Goal: Check status: Check status

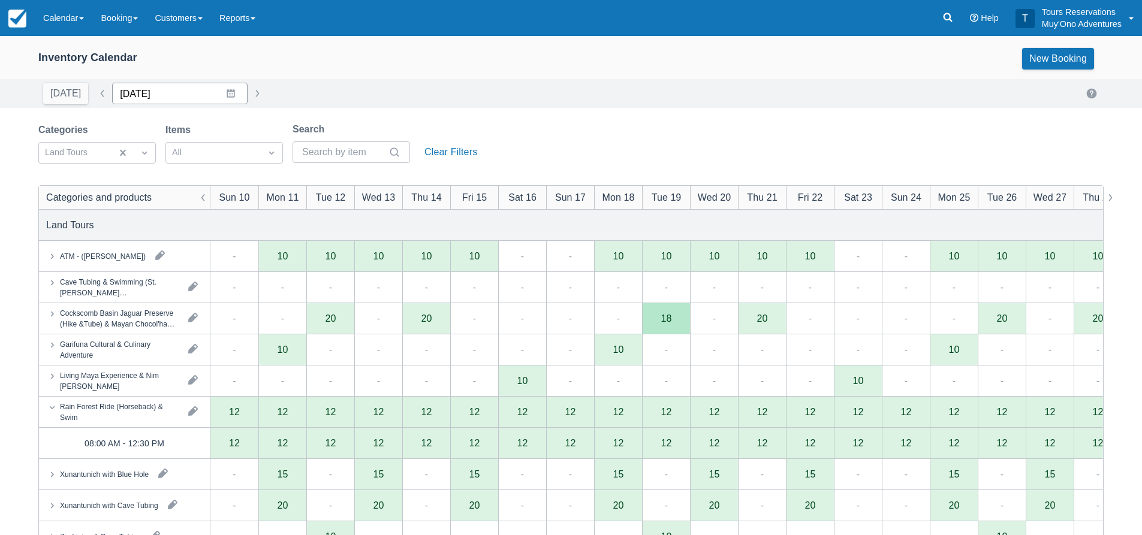
click at [152, 97] on input "[DATE]" at bounding box center [179, 94] width 135 height 22
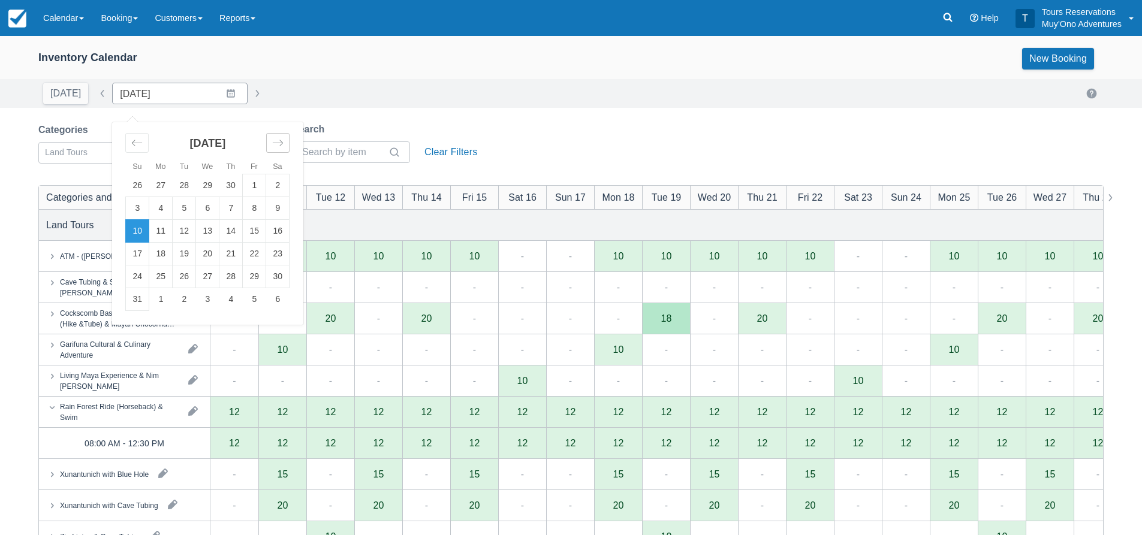
click at [272, 141] on icon "Move forward to switch to the next month." at bounding box center [277, 142] width 11 height 11
click at [131, 142] on icon "Move backward to switch to the previous month." at bounding box center [136, 142] width 11 height 11
click at [134, 142] on icon "Move backward to switch to the previous month." at bounding box center [136, 142] width 11 height 11
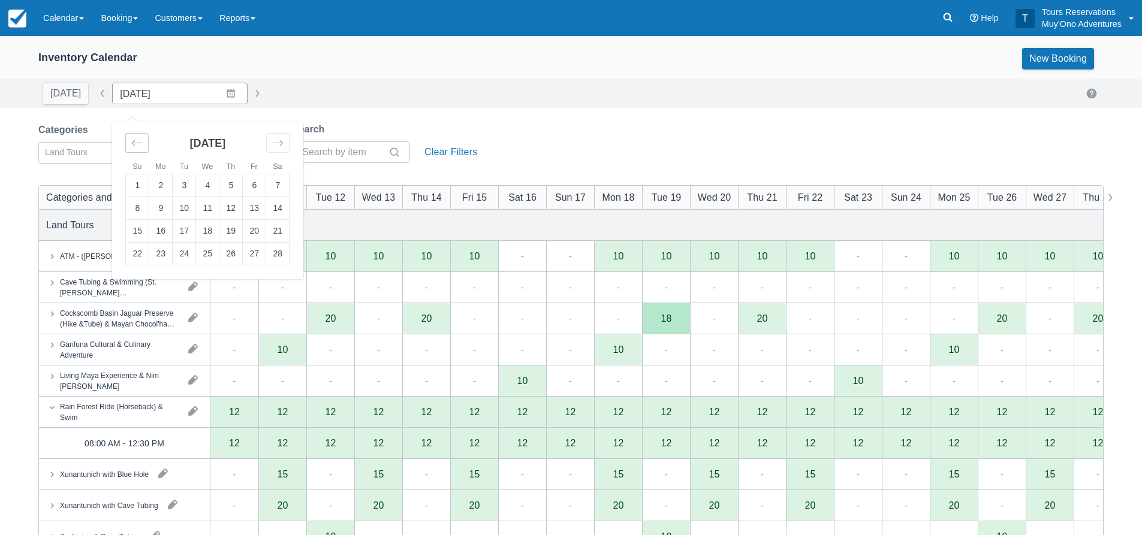
click at [134, 142] on icon "Move backward to switch to the previous month." at bounding box center [136, 142] width 11 height 11
click at [165, 277] on td "26" at bounding box center [160, 276] width 23 height 23
type input "[DATE]"
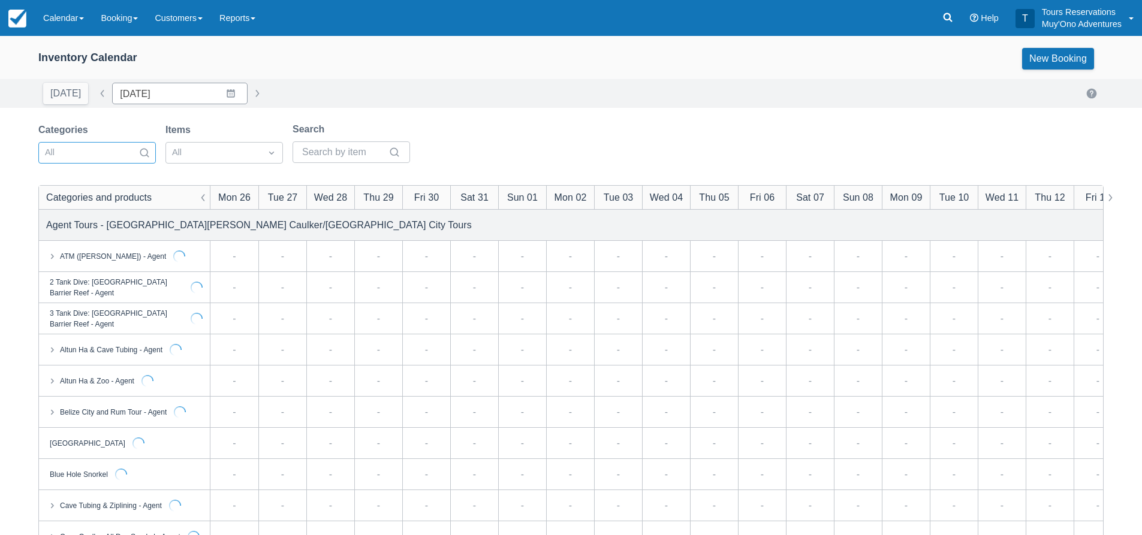
click at [98, 156] on div at bounding box center [86, 153] width 83 height 16
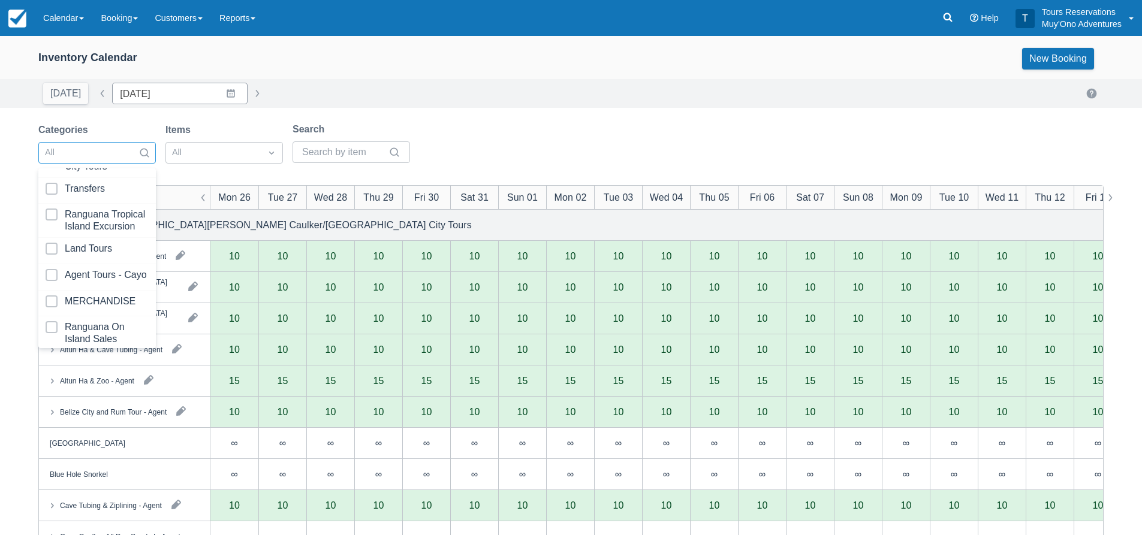
scroll to position [122, 0]
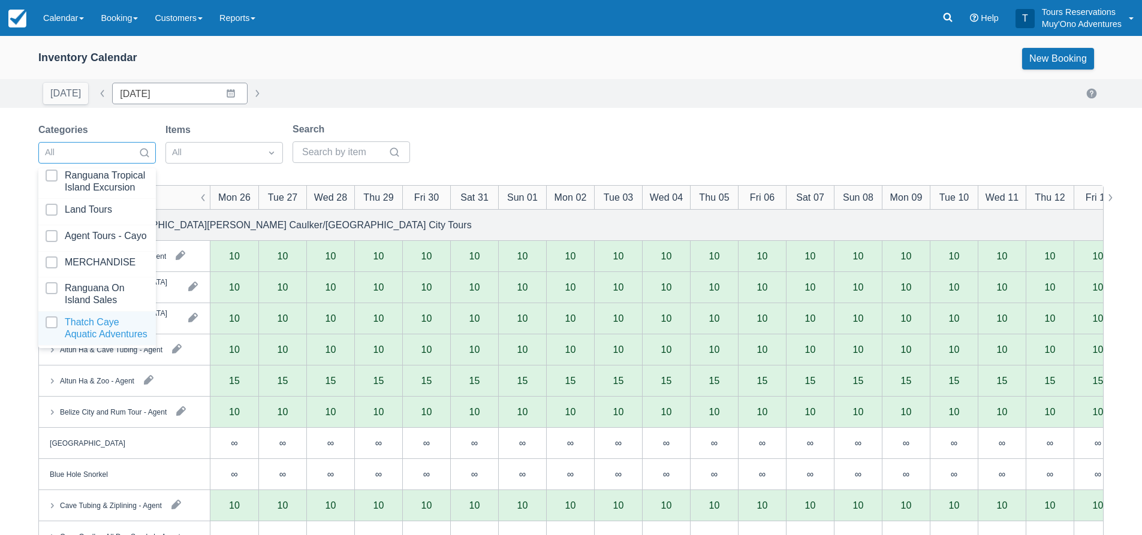
click at [73, 324] on div at bounding box center [97, 328] width 103 height 24
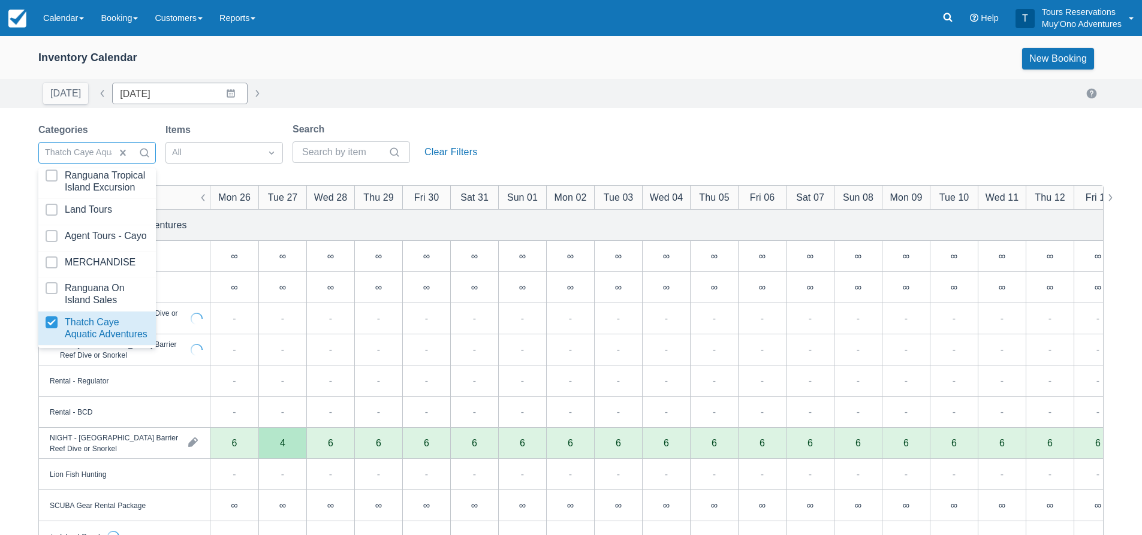
click at [532, 78] on div "Inventory Calendar New Booking" at bounding box center [571, 61] width 1142 height 36
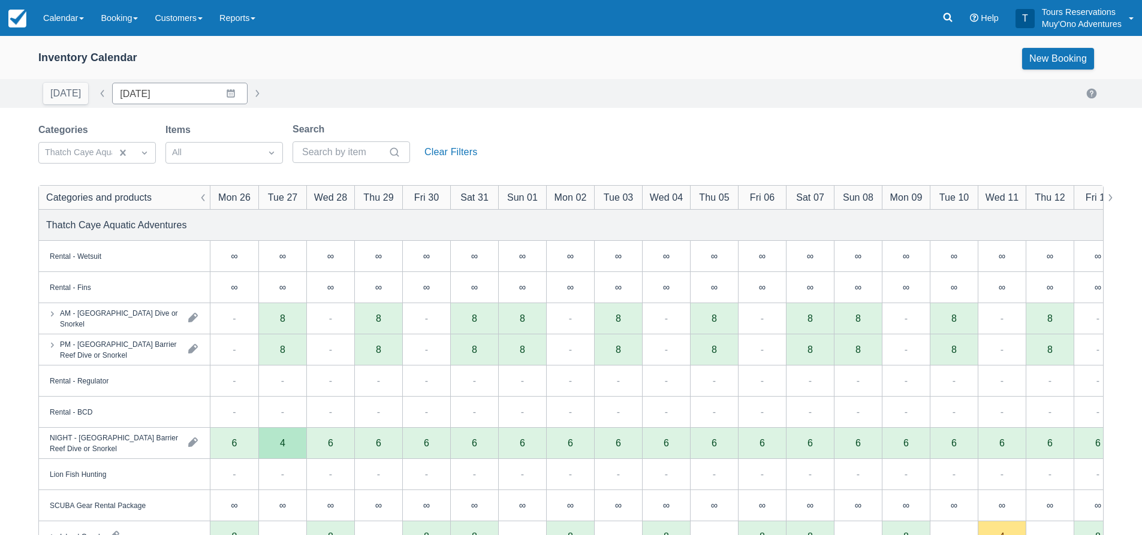
click at [545, 97] on div "[DATE] Date [DATE] Navigate forward to interact with the calendar and select a …" at bounding box center [570, 94] width 1065 height 22
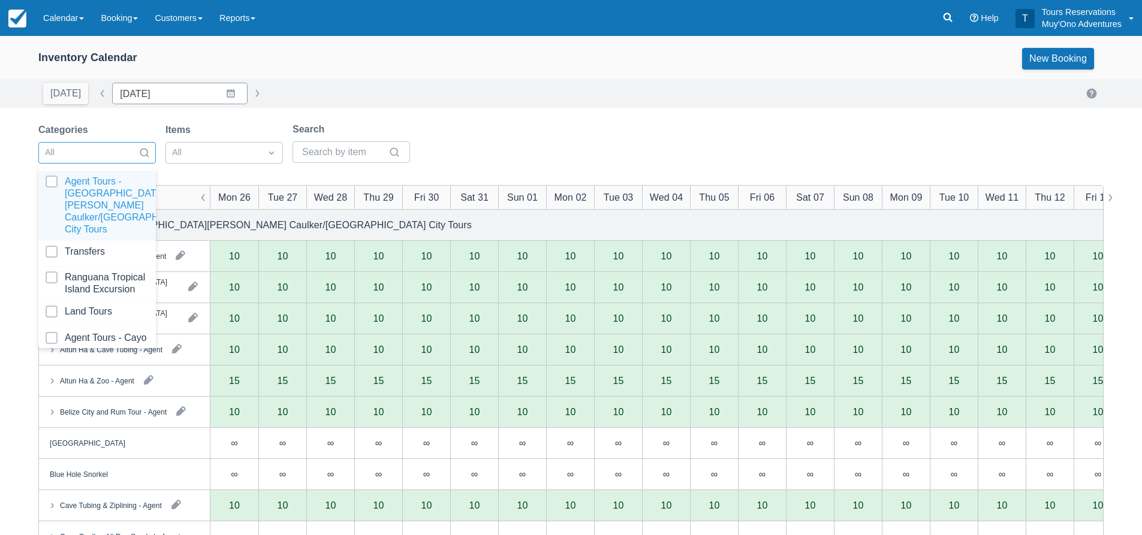
click at [112, 152] on div at bounding box center [86, 153] width 83 height 16
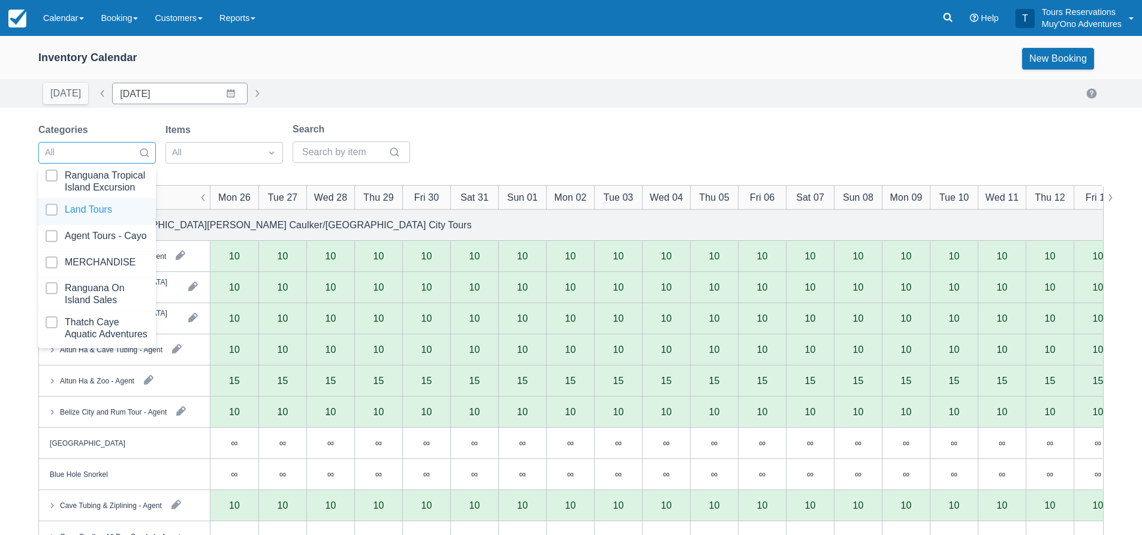
click at [77, 204] on div at bounding box center [97, 212] width 103 height 16
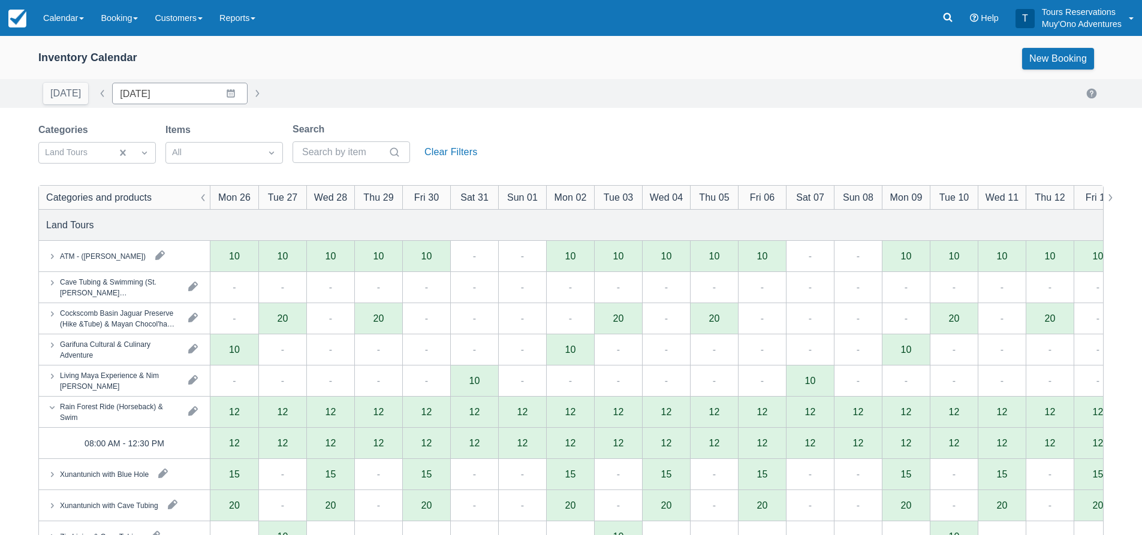
click at [574, 98] on div "[DATE] Date [DATE] Navigate forward to interact with the calendar and select a …" at bounding box center [570, 94] width 1065 height 22
drag, startPoint x: 125, startPoint y: 152, endPoint x: 113, endPoint y: 154, distance: 12.8
click at [106, 154] on div at bounding box center [75, 153] width 61 height 16
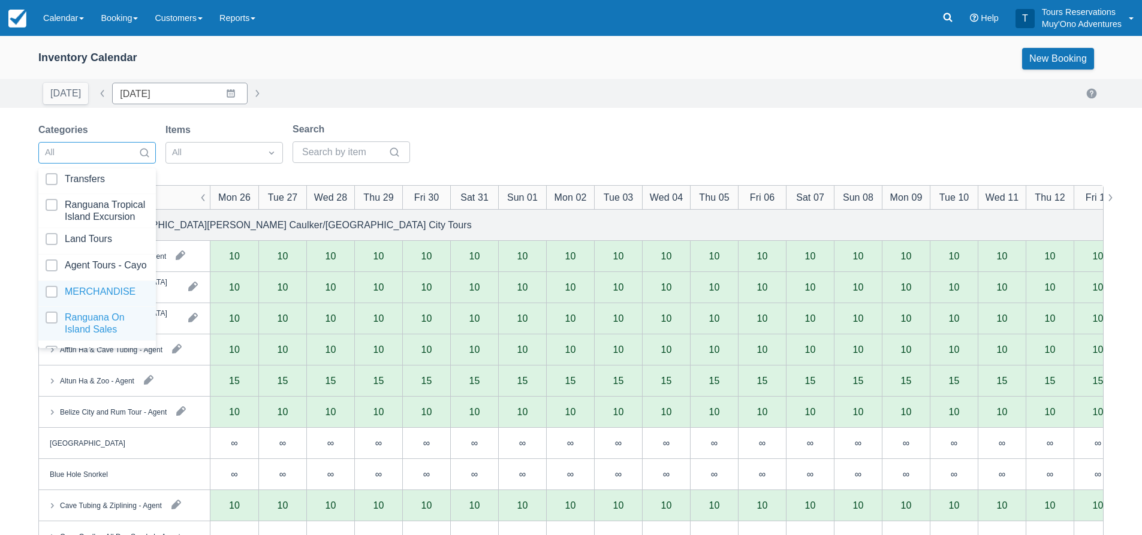
scroll to position [122, 0]
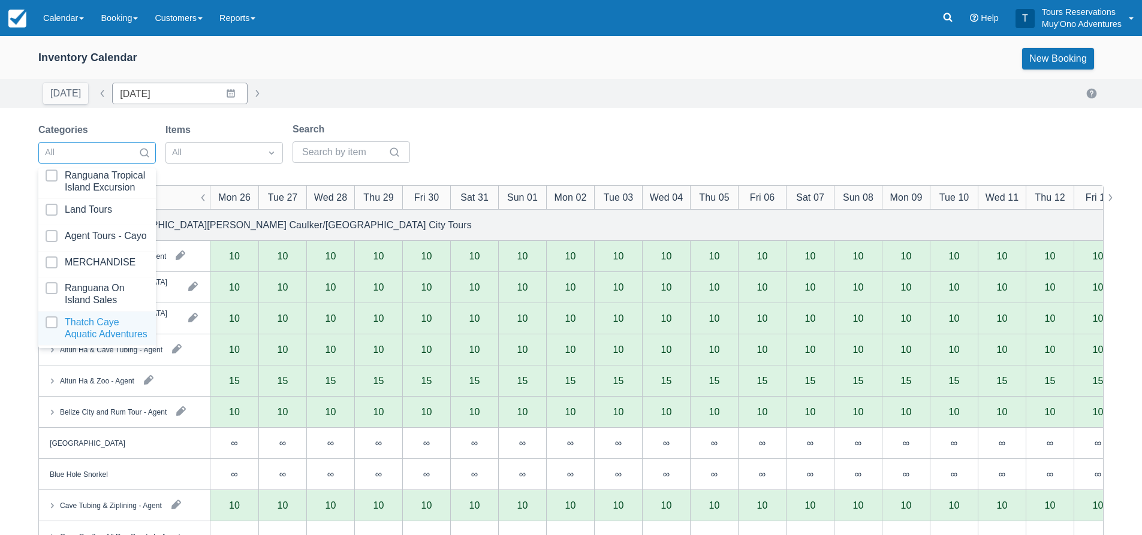
click at [69, 329] on div at bounding box center [97, 328] width 103 height 24
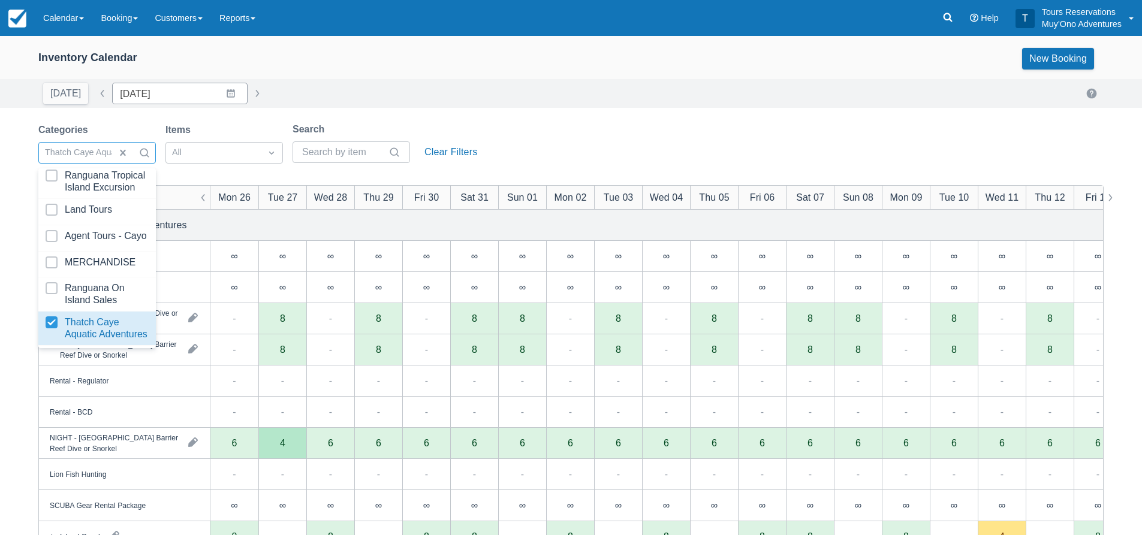
click at [666, 126] on div "Categories option Thatch Caye Aquatic Adventures, selected. option Thatch Caye …" at bounding box center [570, 146] width 1065 height 49
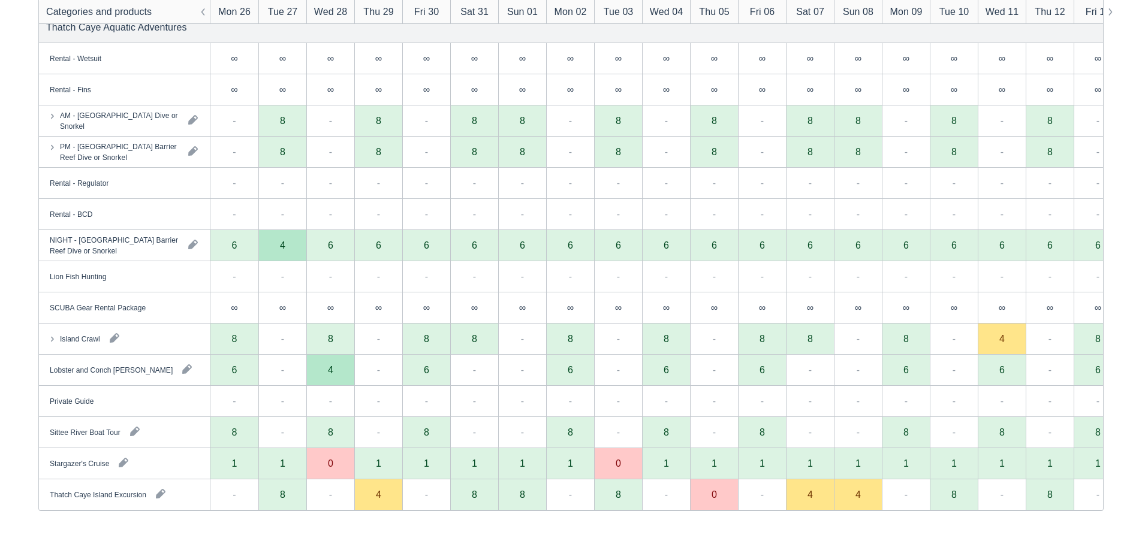
scroll to position [18, 0]
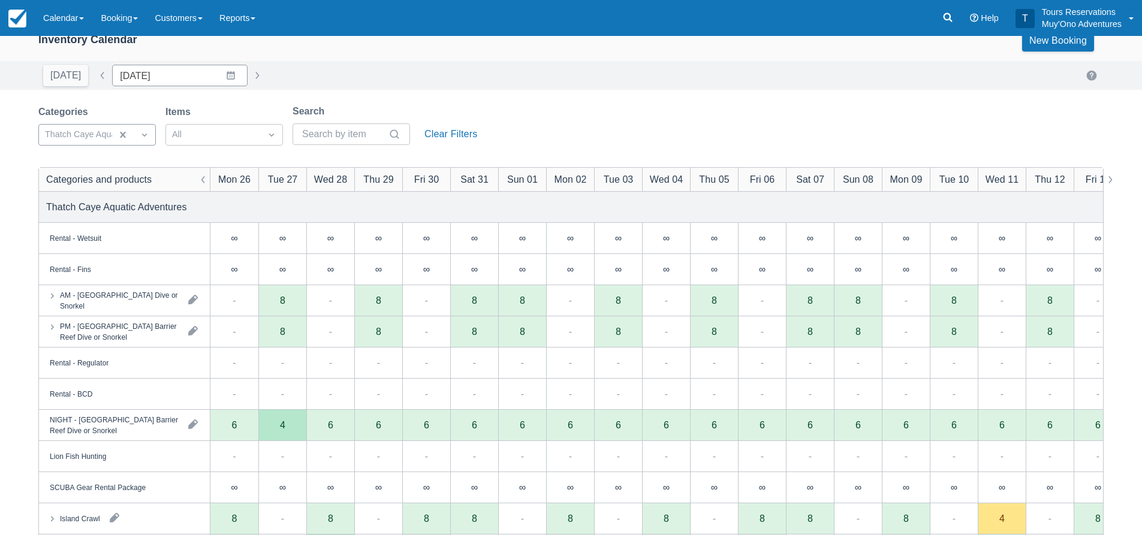
drag, startPoint x: 120, startPoint y: 129, endPoint x: 110, endPoint y: 129, distance: 10.2
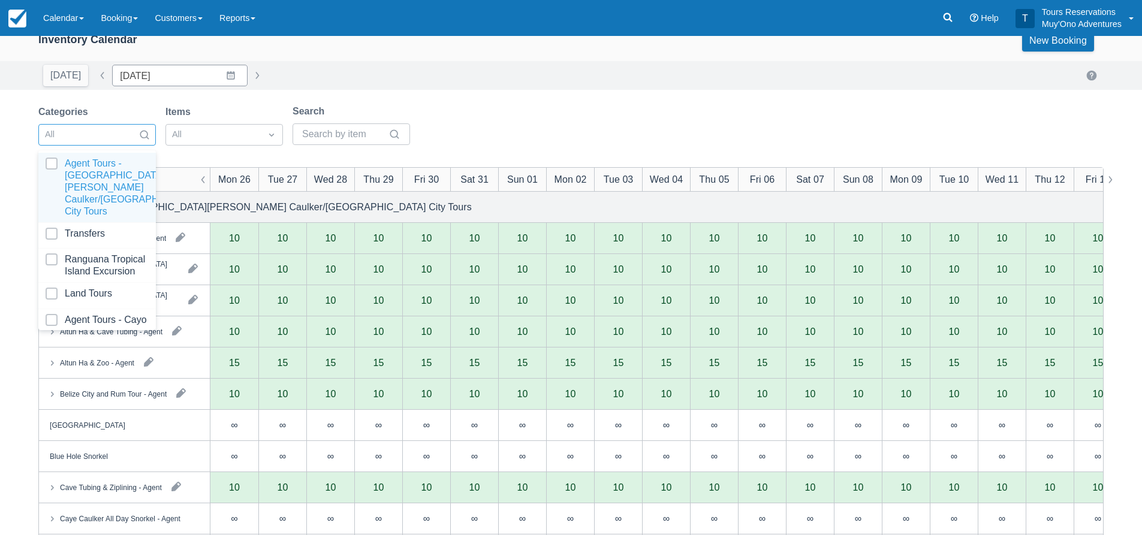
click at [102, 131] on div at bounding box center [86, 135] width 83 height 16
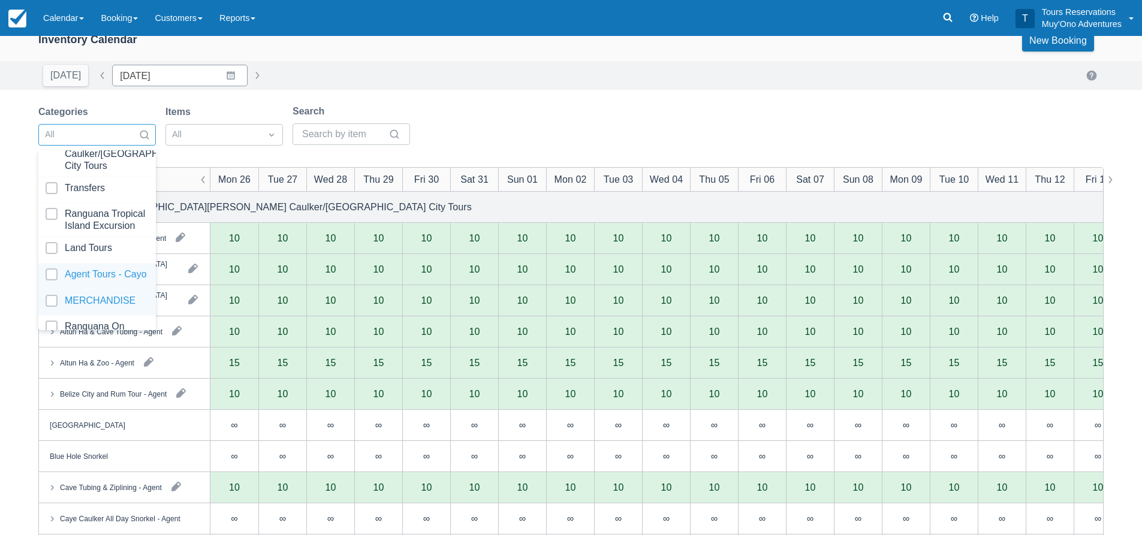
scroll to position [60, 0]
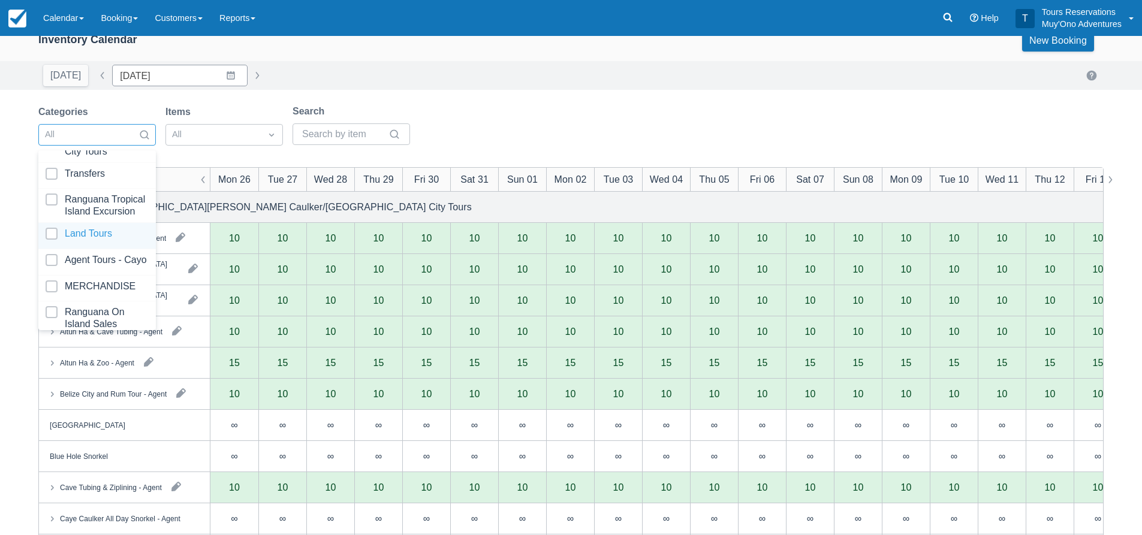
click at [89, 238] on div at bounding box center [97, 236] width 103 height 16
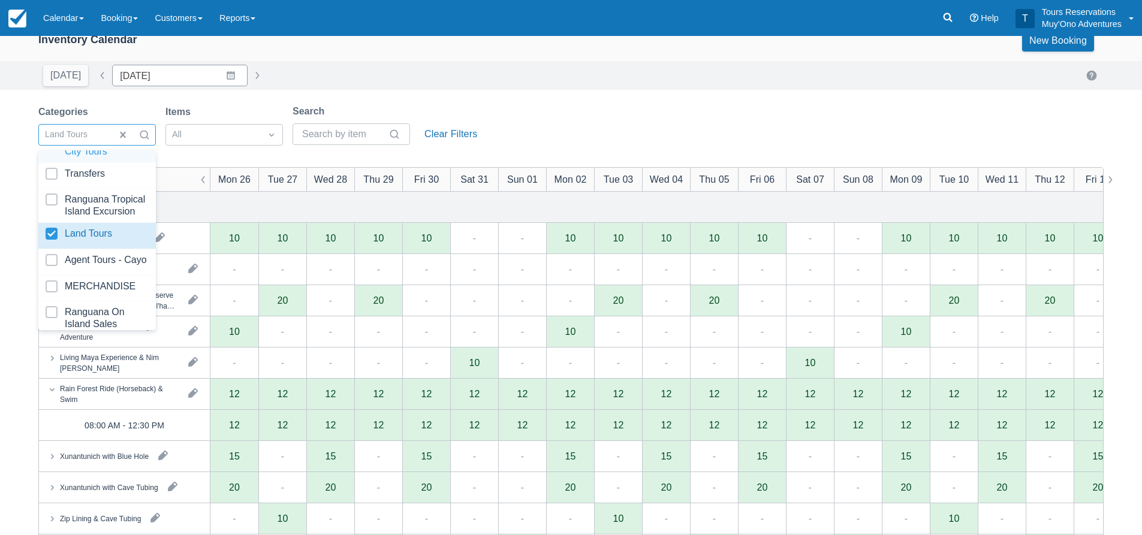
click at [564, 123] on div "Categories option Land Tours, selected. option Agent Tours - [GEOGRAPHIC_DATA][…" at bounding box center [570, 128] width 1065 height 49
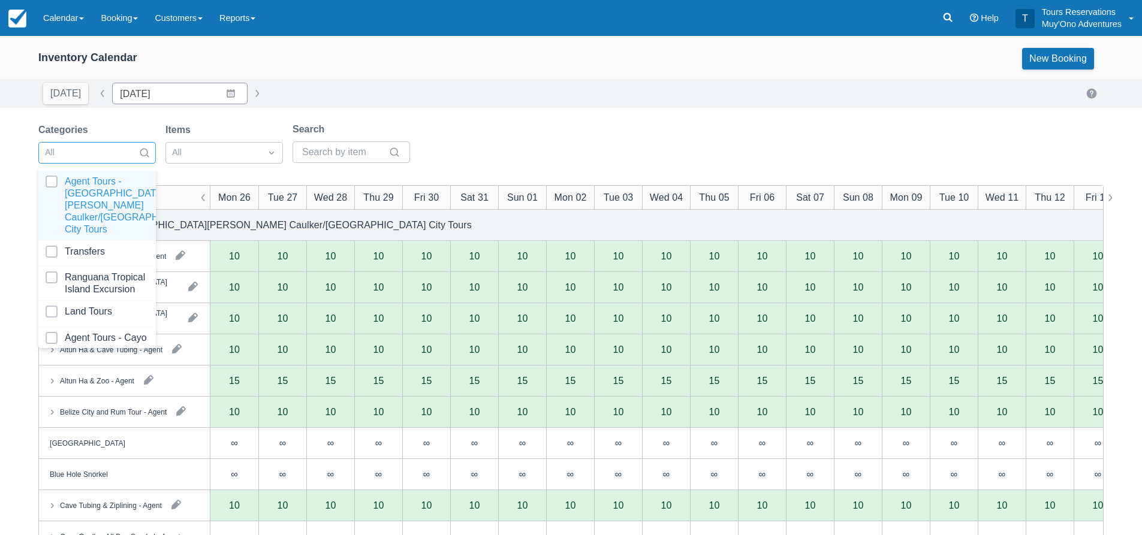
click at [121, 150] on div at bounding box center [86, 153] width 83 height 16
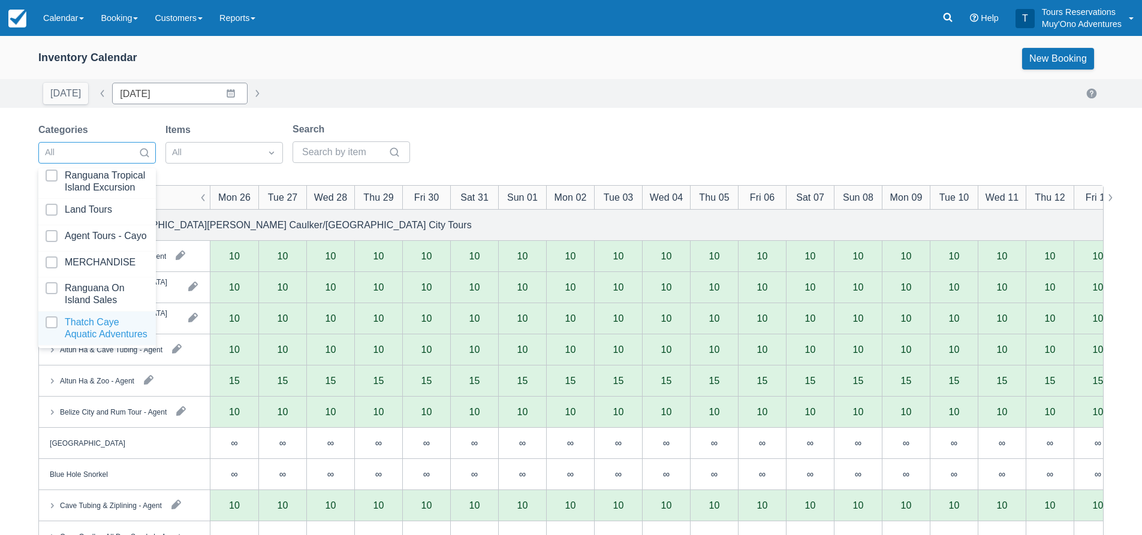
click at [82, 325] on div at bounding box center [97, 328] width 103 height 24
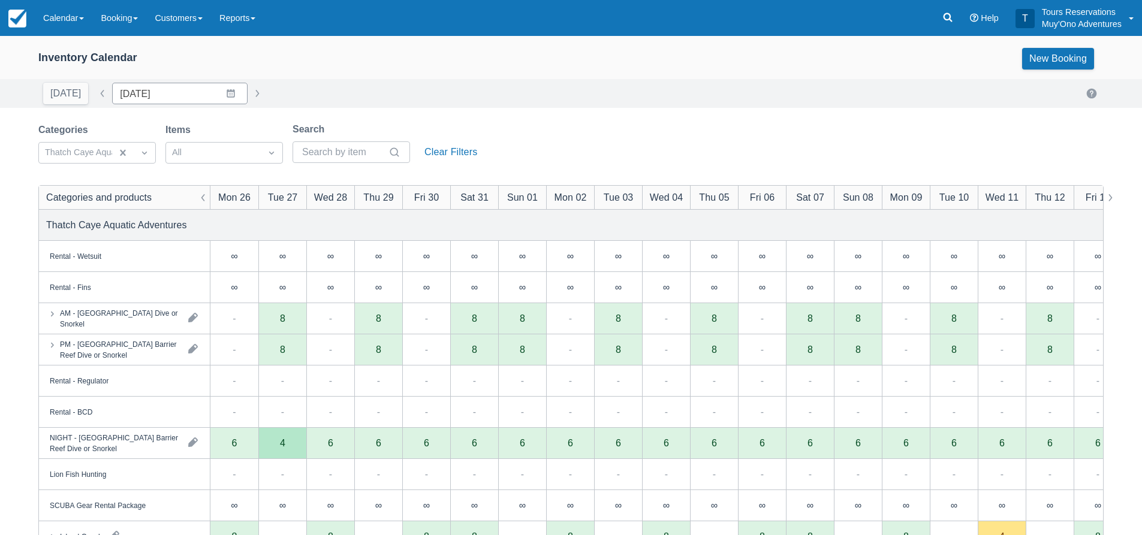
click at [578, 126] on div "Categories Thatch Caye Aquatic Adventures Items All Search Clear Filters" at bounding box center [570, 146] width 1065 height 49
click at [955, 16] on link at bounding box center [948, 18] width 28 height 36
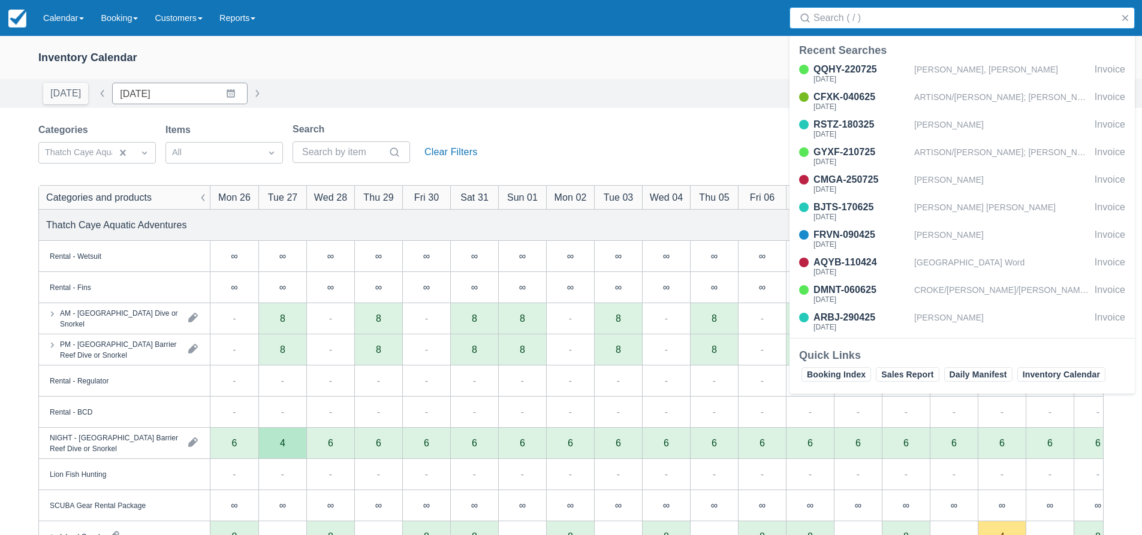
click at [938, 21] on input "Search" at bounding box center [964, 18] width 302 height 22
type input "VQQN-080825"
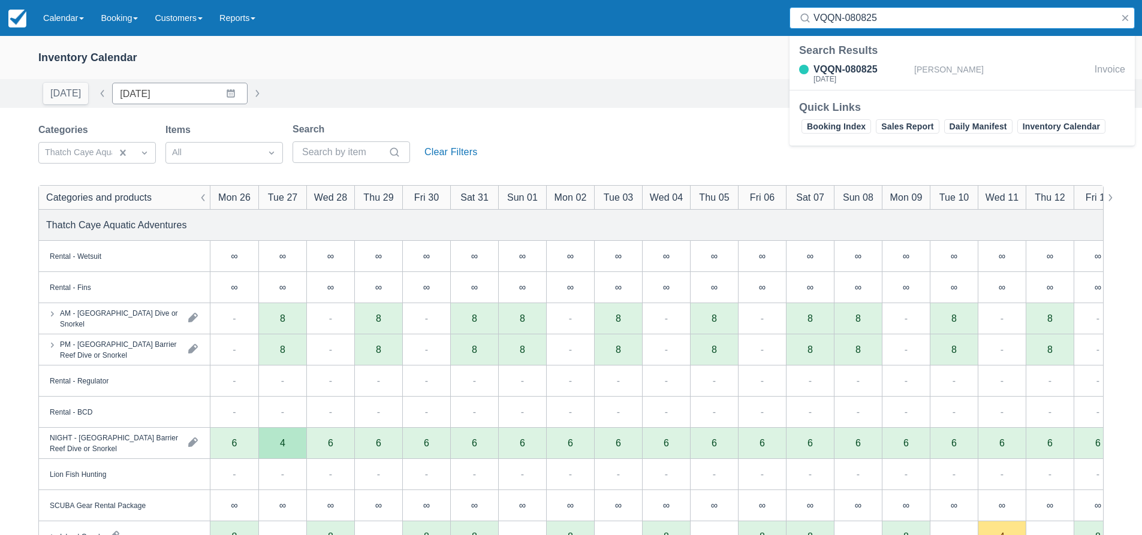
click at [907, 90] on div "Quick Links Booking Index Sales Report Daily Manifest Inventory Calendar" at bounding box center [961, 118] width 345 height 56
click at [921, 73] on div "[PERSON_NAME]" at bounding box center [1002, 73] width 176 height 23
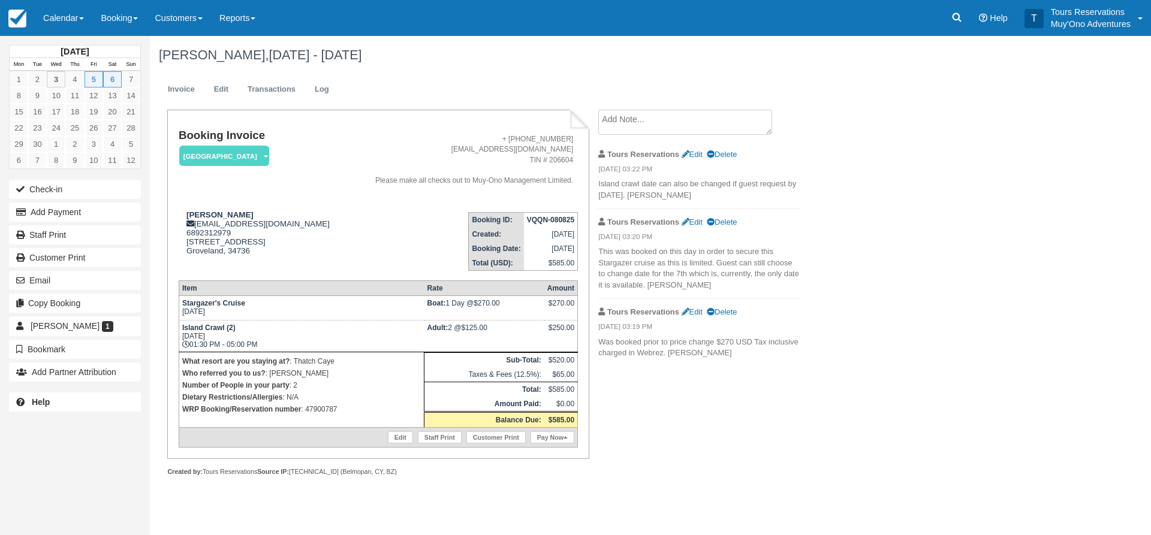
click at [726, 417] on div "Booking Invoice Thatch Caye Resort   Pending HOLD Deposit Paid Cancelled Void M…" at bounding box center [479, 306] width 659 height 392
click at [741, 283] on p "This was booked on this day in order to secure this Stargazer cruise as this is…" at bounding box center [699, 268] width 202 height 44
click at [735, 283] on p "This was booked on this day in order to secure this Stargazer cruise as this is…" at bounding box center [699, 268] width 202 height 44
click at [760, 284] on p "This was booked on this day in order to secure this Stargazer cruise as this is…" at bounding box center [699, 268] width 202 height 44
click at [845, 384] on div "Kimberly Kendall, Sep 05 - Sep 06 2025 Invoice Edit Transactions Log Booking In…" at bounding box center [581, 269] width 863 height 467
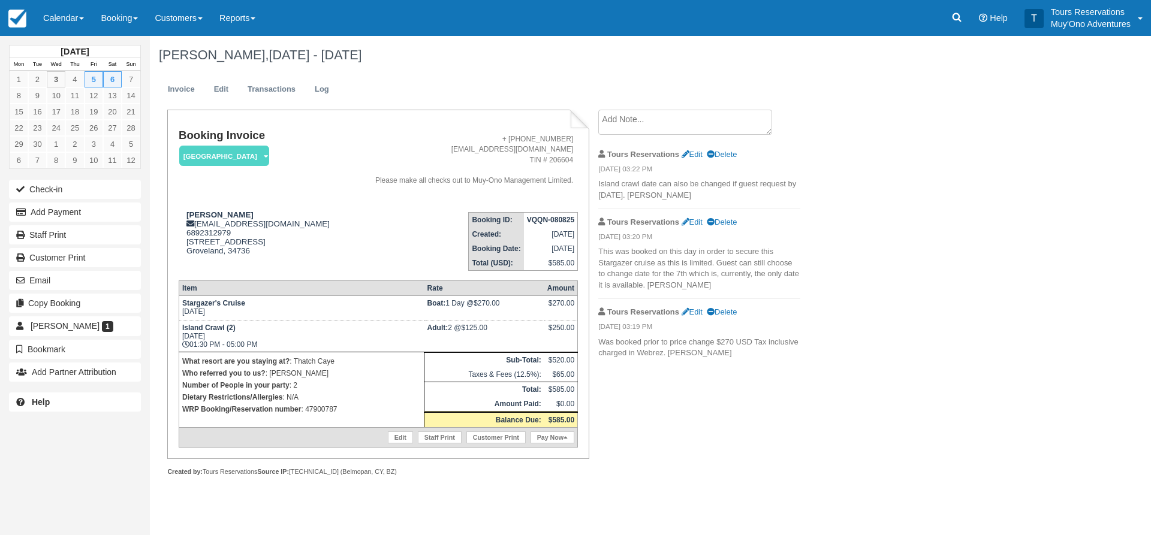
click at [772, 194] on p "Island crawl date can also be changed if guest request by September 3rd 2025. E…" at bounding box center [699, 190] width 202 height 22
click at [762, 195] on p "Island crawl date can also be changed if guest request by September 3rd 2025. E…" at bounding box center [699, 190] width 202 height 22
click at [685, 433] on div "Booking Invoice Thatch Caye Resort   Pending HOLD Deposit Paid Cancelled Void M…" at bounding box center [479, 306] width 659 height 392
click at [682, 381] on div "Booking Invoice Thatch Caye Resort   Pending HOLD Deposit Paid Cancelled Void M…" at bounding box center [479, 306] width 659 height 392
click at [950, 13] on icon at bounding box center [956, 17] width 12 height 12
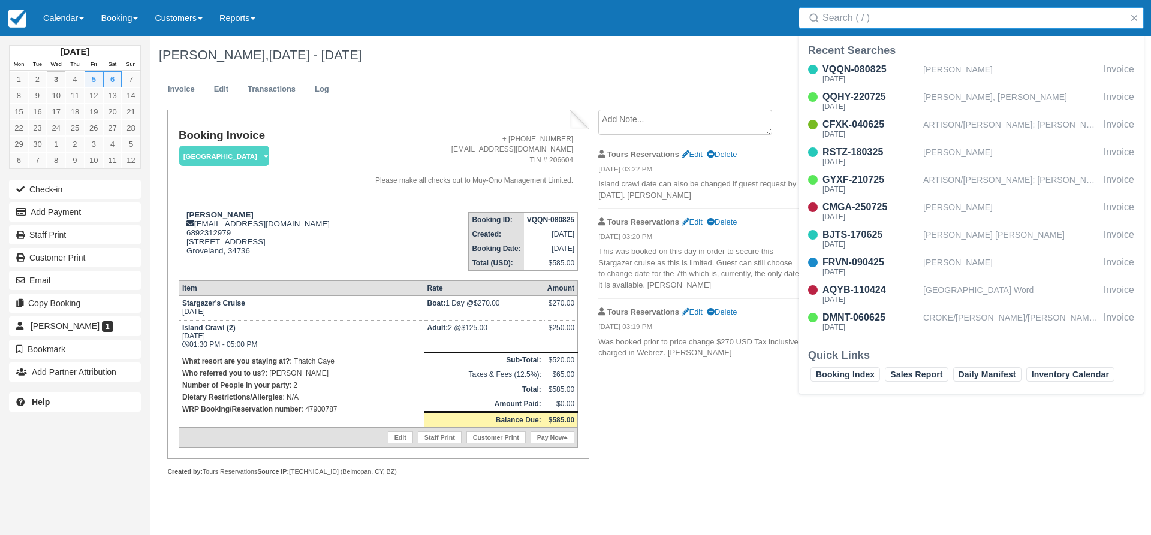
click at [932, 12] on input "Search" at bounding box center [973, 18] width 302 height 22
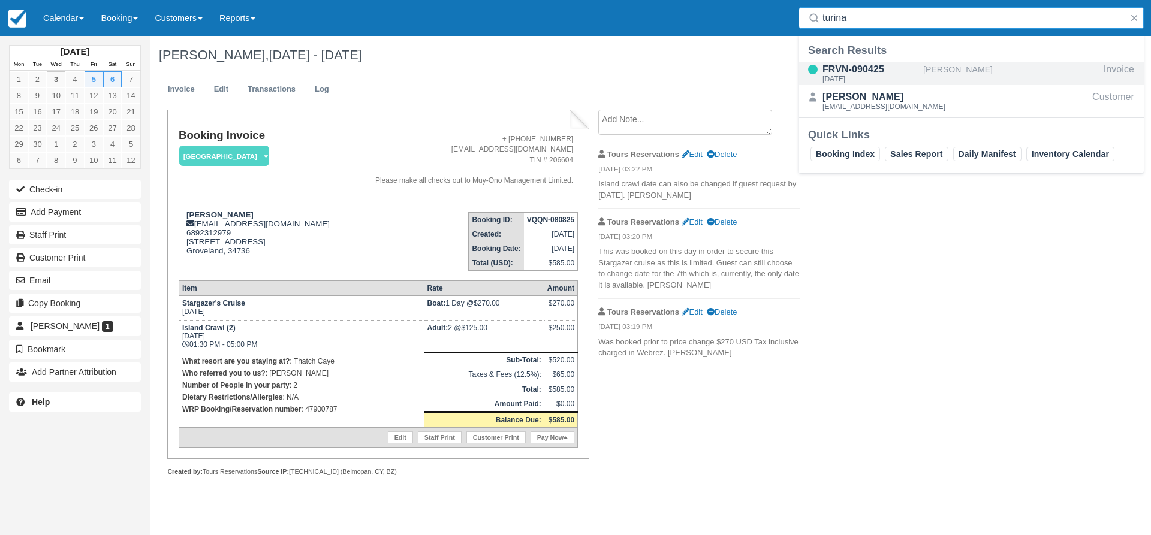
type input "turina"
click at [935, 68] on div "[PERSON_NAME]" at bounding box center [1011, 73] width 176 height 23
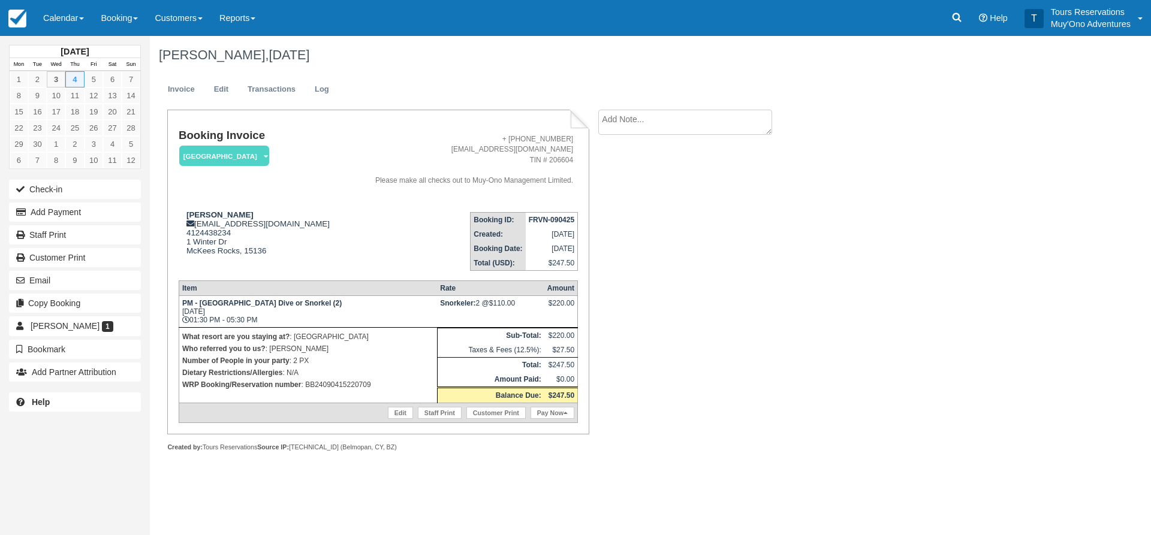
click at [699, 310] on div "Booking Invoice [GEOGRAPHIC_DATA]   Pending HOLD Deposit Paid Cancelled Void Mu…" at bounding box center [479, 294] width 659 height 368
click at [635, 340] on div "Booking Invoice Thatch Caye Resort   Pending HOLD Deposit Paid Cancelled Void M…" at bounding box center [479, 294] width 659 height 368
click at [622, 116] on textarea at bounding box center [685, 122] width 174 height 25
click at [817, 342] on div "Marc Turina, September 04 2025 Invoice Edit Transactions Log Booking Invoice Th…" at bounding box center [581, 257] width 863 height 442
